Goal: Task Accomplishment & Management: Manage account settings

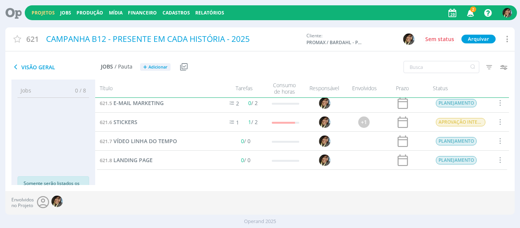
scroll to position [80, 0]
click at [140, 158] on span "LANDING PAGE" at bounding box center [132, 159] width 39 height 7
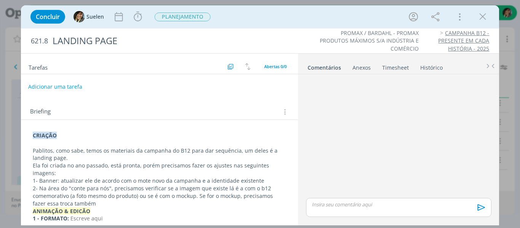
click at [46, 84] on button "Adicionar uma tarefa" at bounding box center [55, 86] width 54 height 13
type input "CRIAÇÃO"
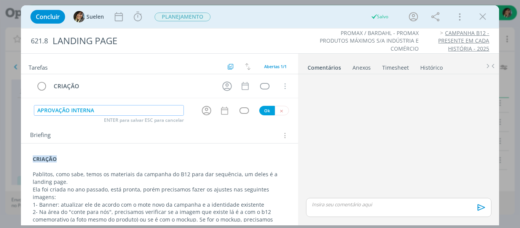
type input "APROVAÇÃO INTERNA"
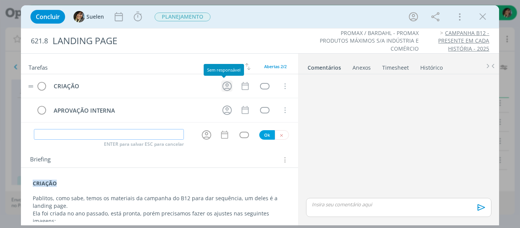
click at [221, 87] on icon "dialog" at bounding box center [227, 86] width 12 height 12
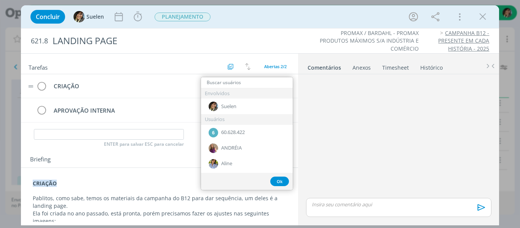
type input "C"
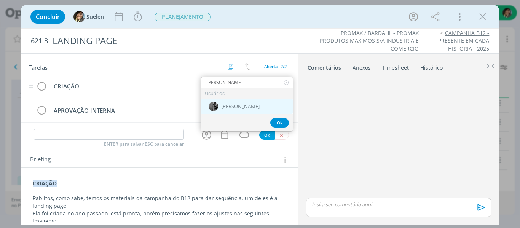
type input "[PERSON_NAME]"
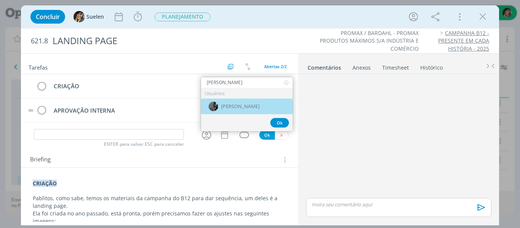
drag, startPoint x: 243, startPoint y: 113, endPoint x: 240, endPoint y: 100, distance: 12.9
click at [243, 112] on div "[PERSON_NAME]" at bounding box center [247, 107] width 92 height 16
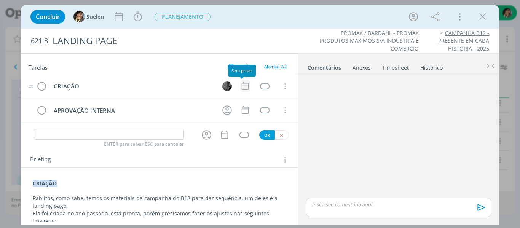
click at [244, 86] on icon "dialog" at bounding box center [245, 86] width 10 height 10
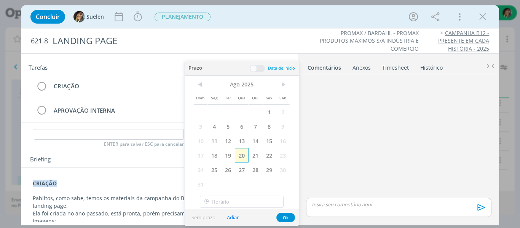
click at [240, 156] on span "20" at bounding box center [242, 155] width 14 height 14
click at [287, 216] on button "Ok" at bounding box center [285, 218] width 19 height 10
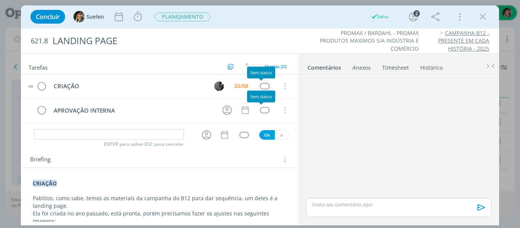
click at [260, 86] on div "dialog" at bounding box center [265, 86] width 10 height 6
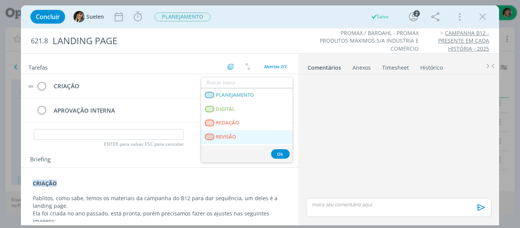
scroll to position [194, 0]
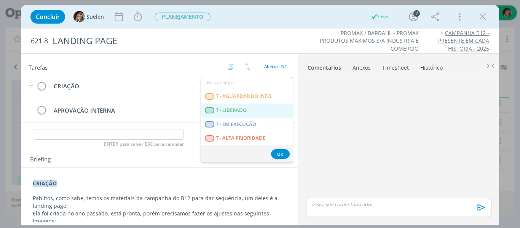
click at [235, 112] on span "T - LIBERADO" at bounding box center [231, 110] width 31 height 6
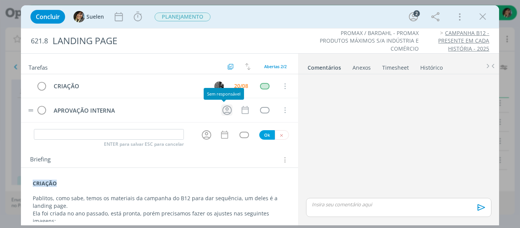
click at [224, 110] on icon "dialog" at bounding box center [227, 110] width 10 height 10
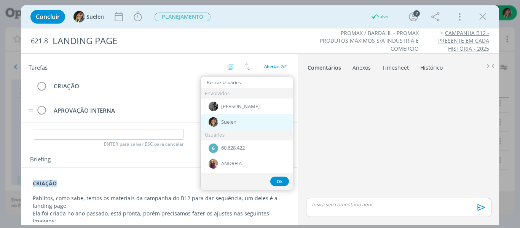
drag, startPoint x: 223, startPoint y: 125, endPoint x: 250, endPoint y: 124, distance: 26.7
click at [224, 125] on span "Suelen" at bounding box center [228, 122] width 15 height 6
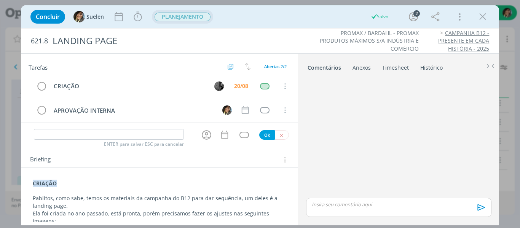
drag, startPoint x: 180, startPoint y: 18, endPoint x: 177, endPoint y: 23, distance: 6.0
click at [180, 18] on span "PLANEJAMENTO" at bounding box center [183, 17] width 56 height 9
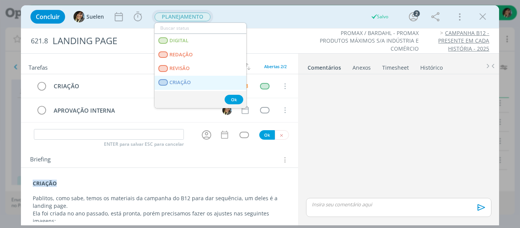
click at [176, 81] on span "CRIAÇÃO" at bounding box center [179, 83] width 21 height 6
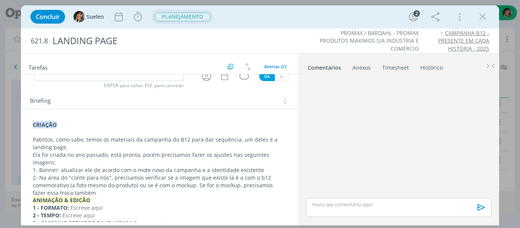
scroll to position [76, 0]
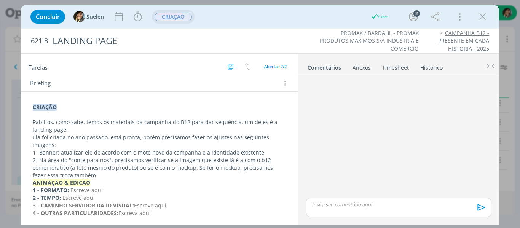
click at [75, 172] on p "2- Na área do "conte para nós", precisamos verificar se a imagem que existe lá …" at bounding box center [160, 167] width 254 height 23
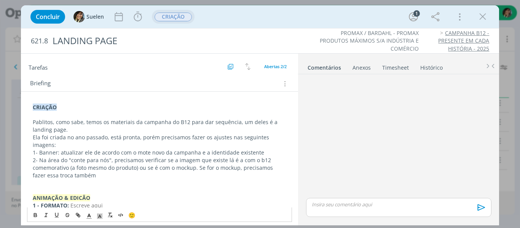
click at [52, 188] on p "dialog" at bounding box center [160, 191] width 254 height 8
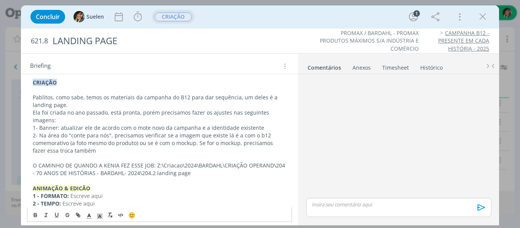
scroll to position [114, 0]
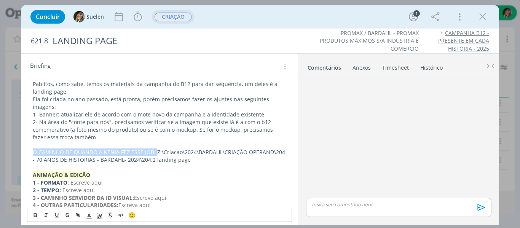
drag, startPoint x: 153, startPoint y: 150, endPoint x: 13, endPoint y: 153, distance: 140.5
click at [13, 153] on div "Concluir Suelen Iniciar Apontar Data * [DATE] Horas * 00:00 Tarefa Selecione a …" at bounding box center [260, 114] width 520 height 228
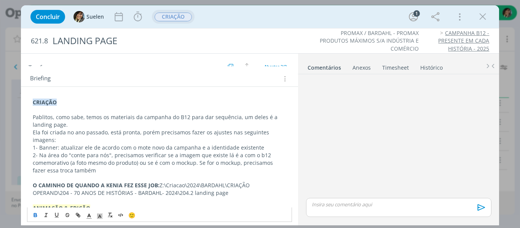
scroll to position [0, 0]
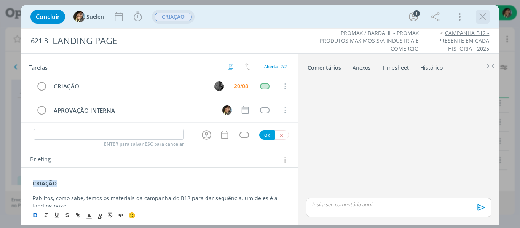
click at [484, 17] on icon "dialog" at bounding box center [482, 16] width 11 height 11
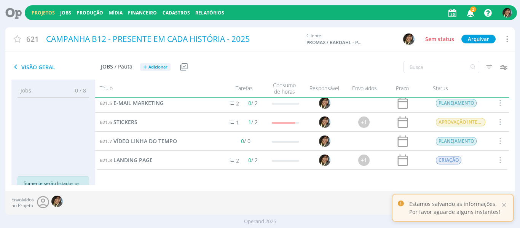
click at [153, 69] on span "JOGO - ACHE O B12 VINHO" at bounding box center [147, 64] width 69 height 7
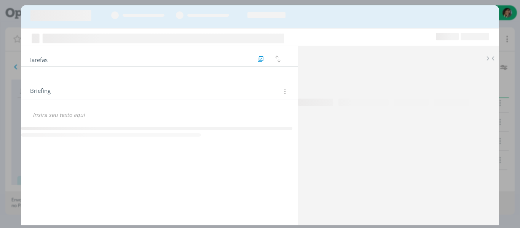
scroll to position [42, 0]
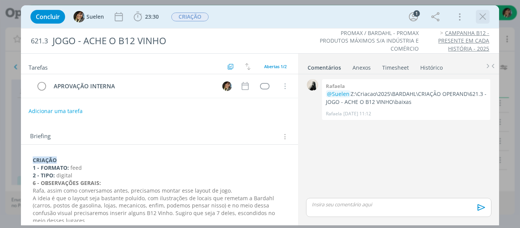
click at [483, 18] on icon "dialog" at bounding box center [482, 16] width 11 height 11
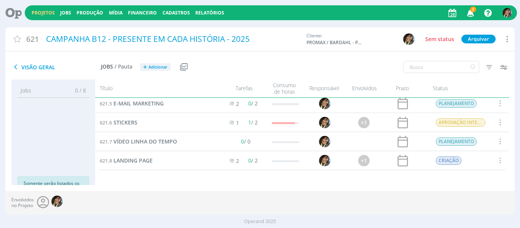
scroll to position [24, 0]
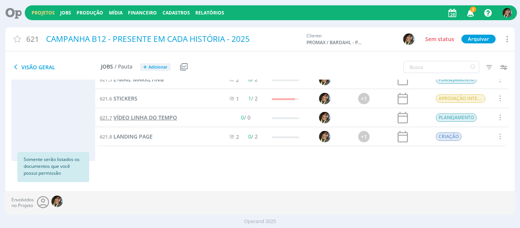
click at [148, 113] on link "621.7 VÍDEO LINHA DO TEMPO" at bounding box center [138, 117] width 77 height 8
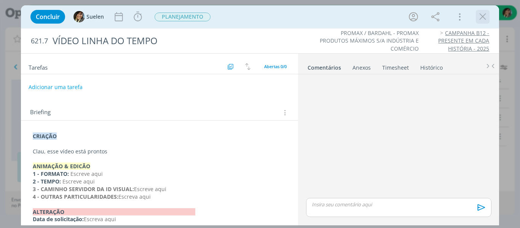
click at [489, 13] on div "dialog" at bounding box center [483, 17] width 14 height 14
click at [484, 13] on icon "dialog" at bounding box center [482, 16] width 11 height 11
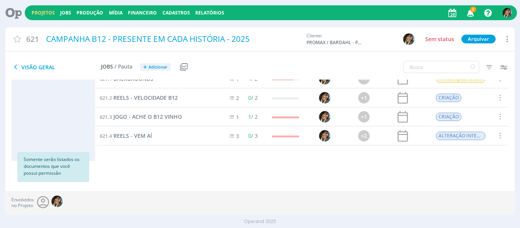
scroll to position [4, 0]
click at [135, 138] on span "REELS - VEM AÍ" at bounding box center [132, 136] width 38 height 7
